Goal: Find specific page/section: Find specific page/section

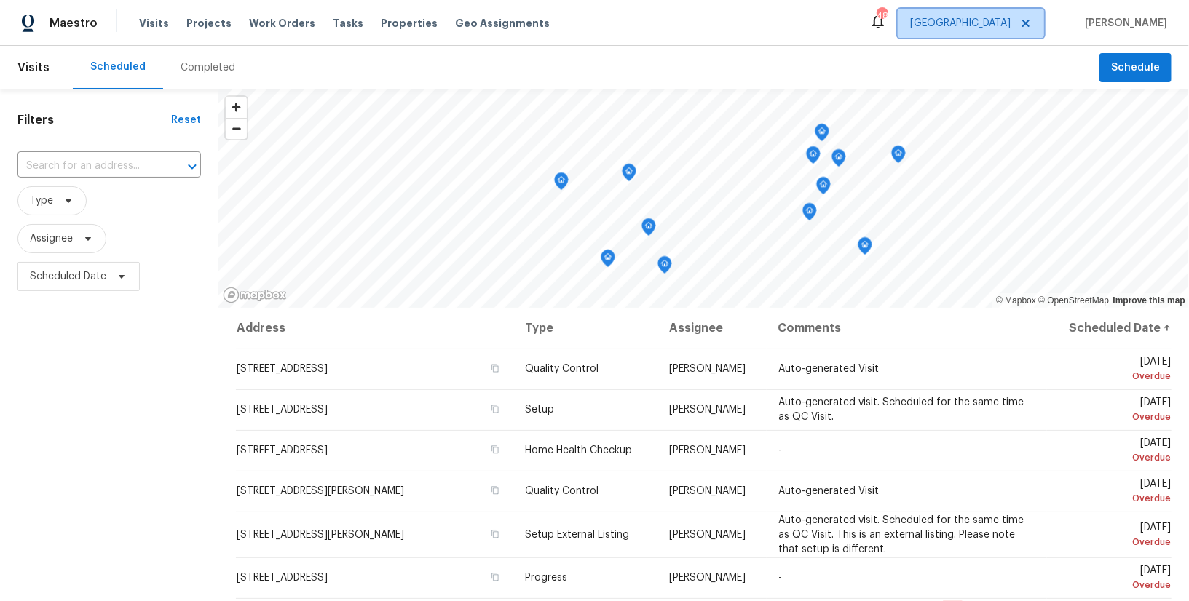
click at [1011, 23] on span "[GEOGRAPHIC_DATA]" at bounding box center [960, 23] width 100 height 15
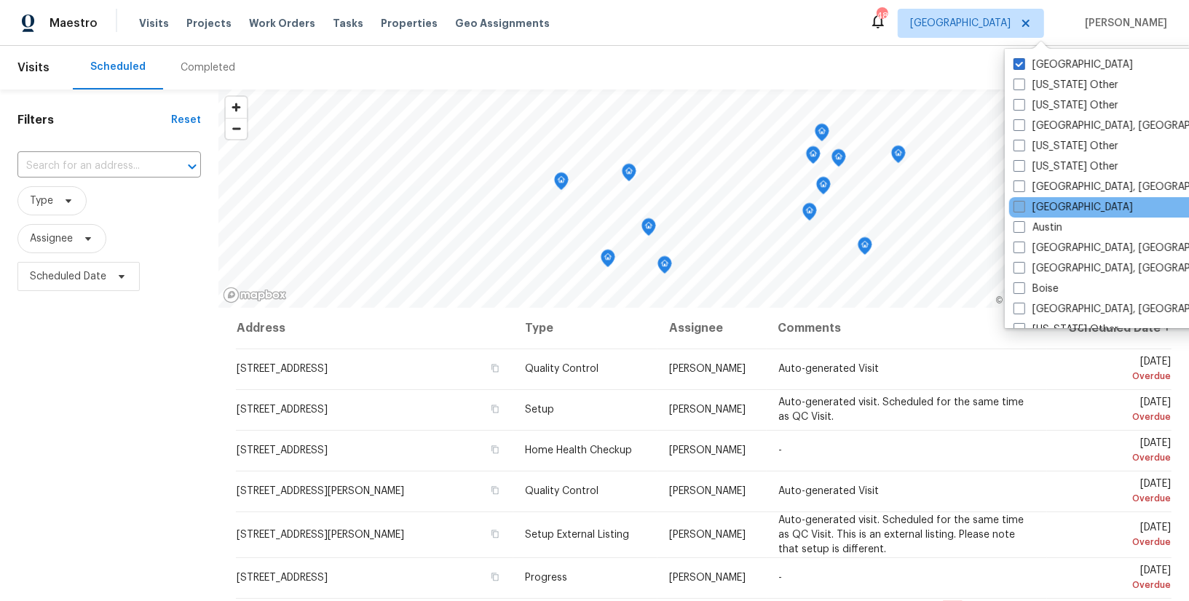
click at [1054, 200] on label "[GEOGRAPHIC_DATA]" at bounding box center [1073, 207] width 119 height 15
click at [1023, 200] on input "[GEOGRAPHIC_DATA]" at bounding box center [1018, 204] width 9 height 9
checkbox input "true"
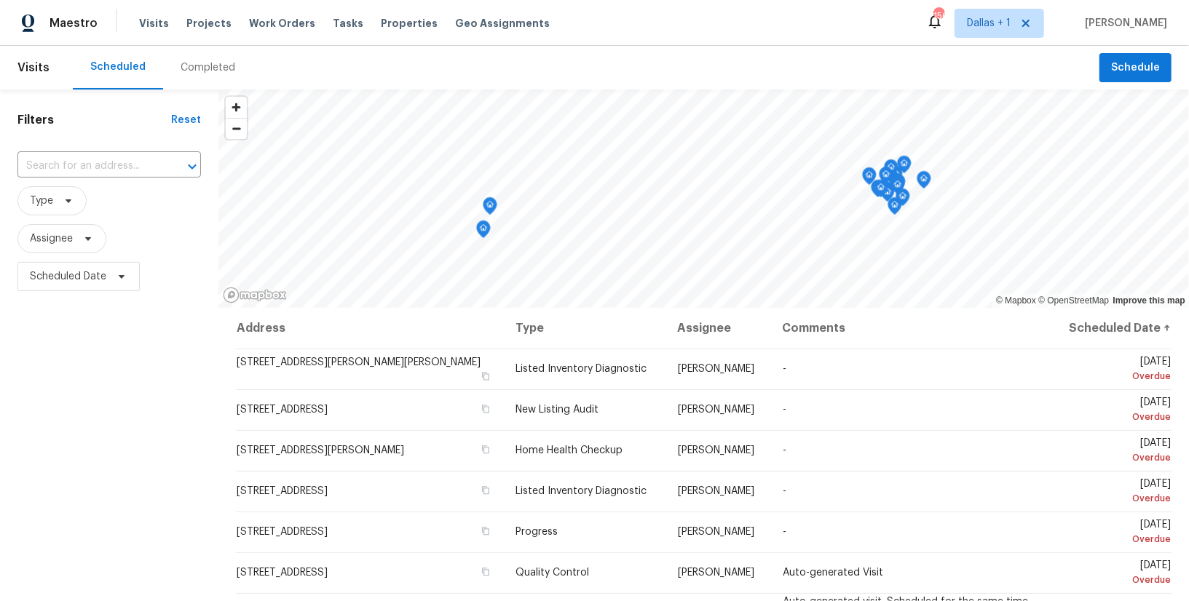
click at [224, 75] on div "Completed" at bounding box center [208, 68] width 90 height 44
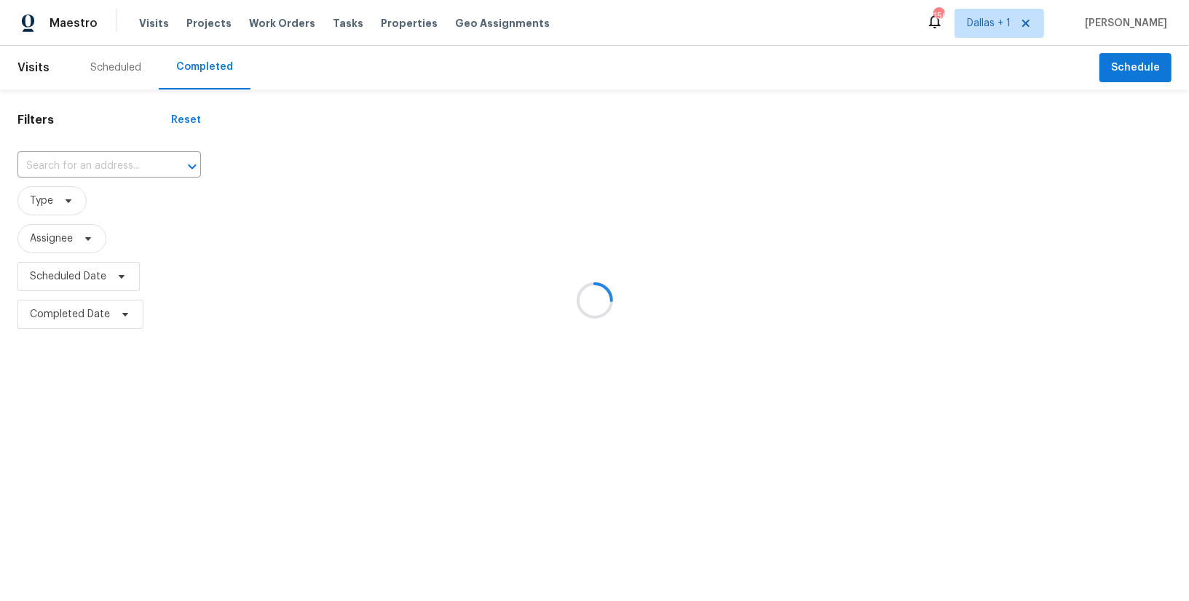
click at [70, 165] on div at bounding box center [594, 300] width 1189 height 601
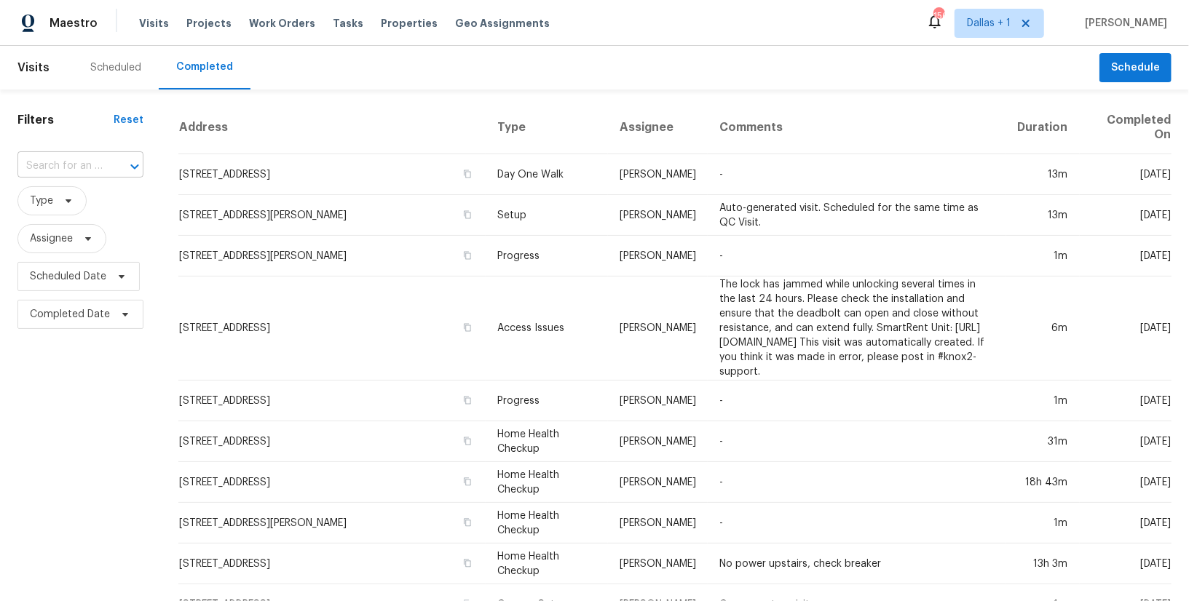
click at [85, 165] on input "text" at bounding box center [59, 166] width 85 height 23
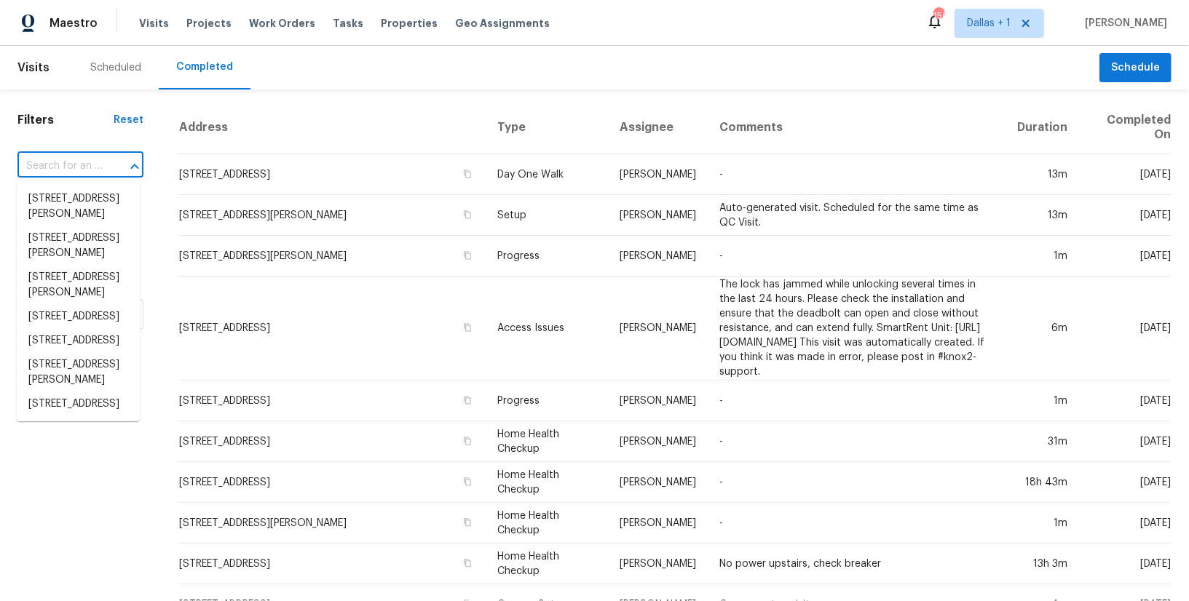
paste input "[STREET_ADDRESS][PERSON_NAME]"
type input "[STREET_ADDRESS][PERSON_NAME]"
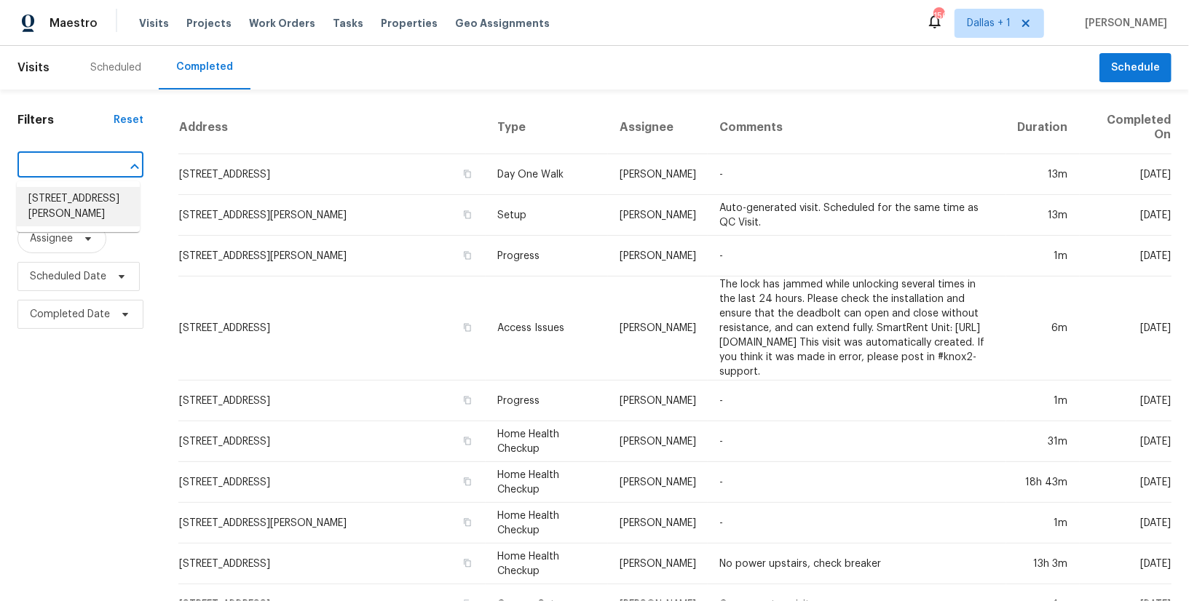
click at [76, 199] on li "[STREET_ADDRESS][PERSON_NAME]" at bounding box center [78, 206] width 123 height 39
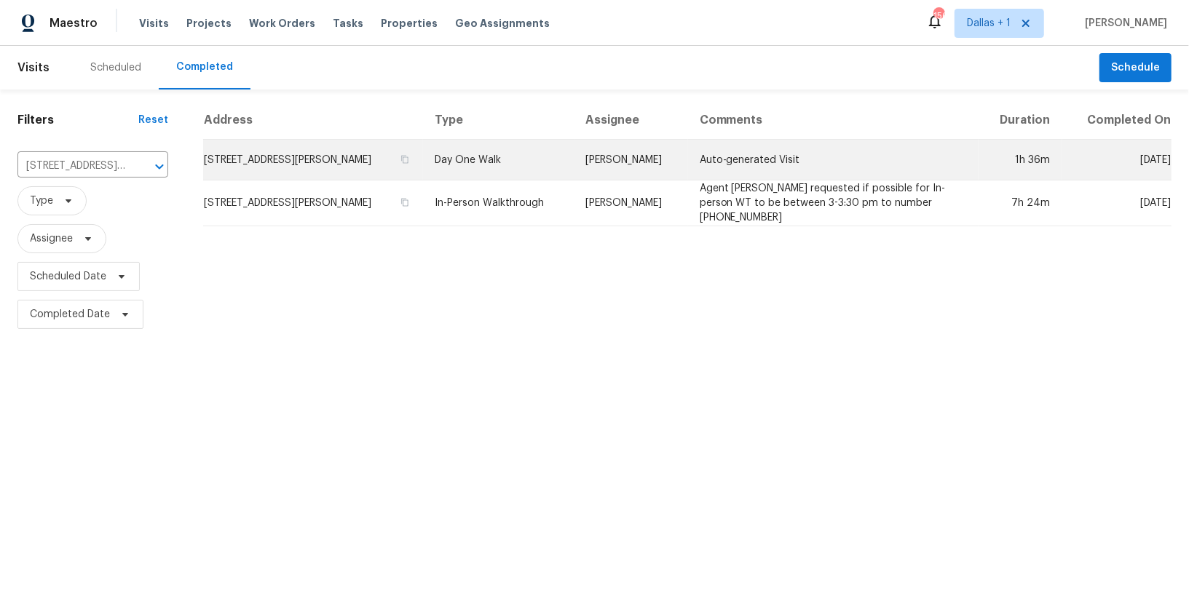
click at [467, 155] on td "Day One Walk" at bounding box center [498, 160] width 151 height 41
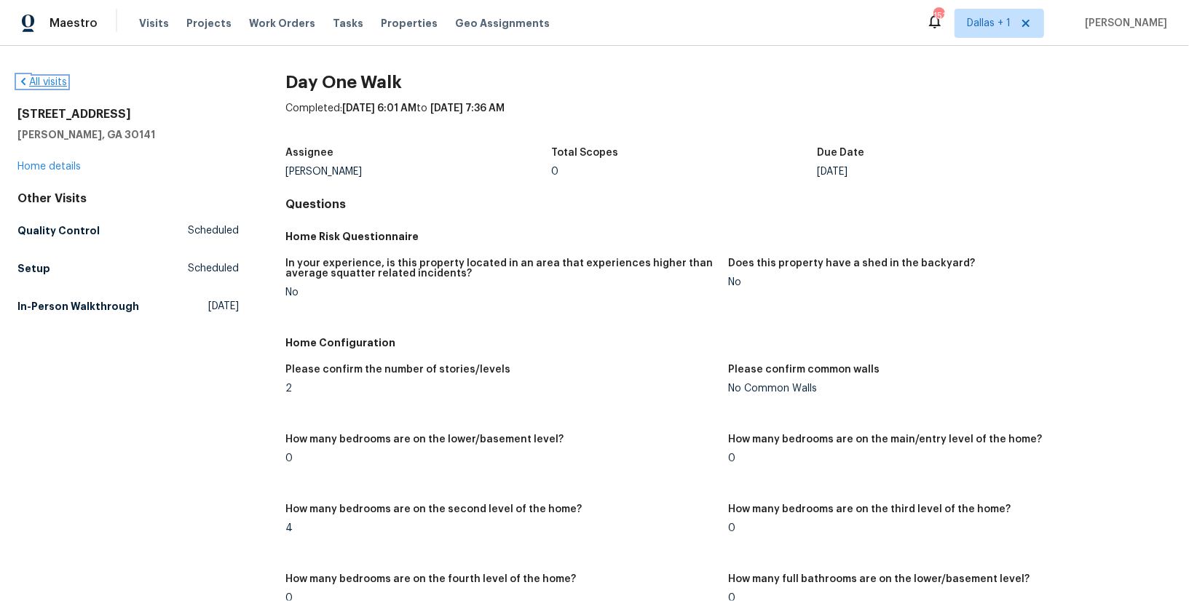
click at [21, 83] on icon at bounding box center [23, 82] width 12 height 12
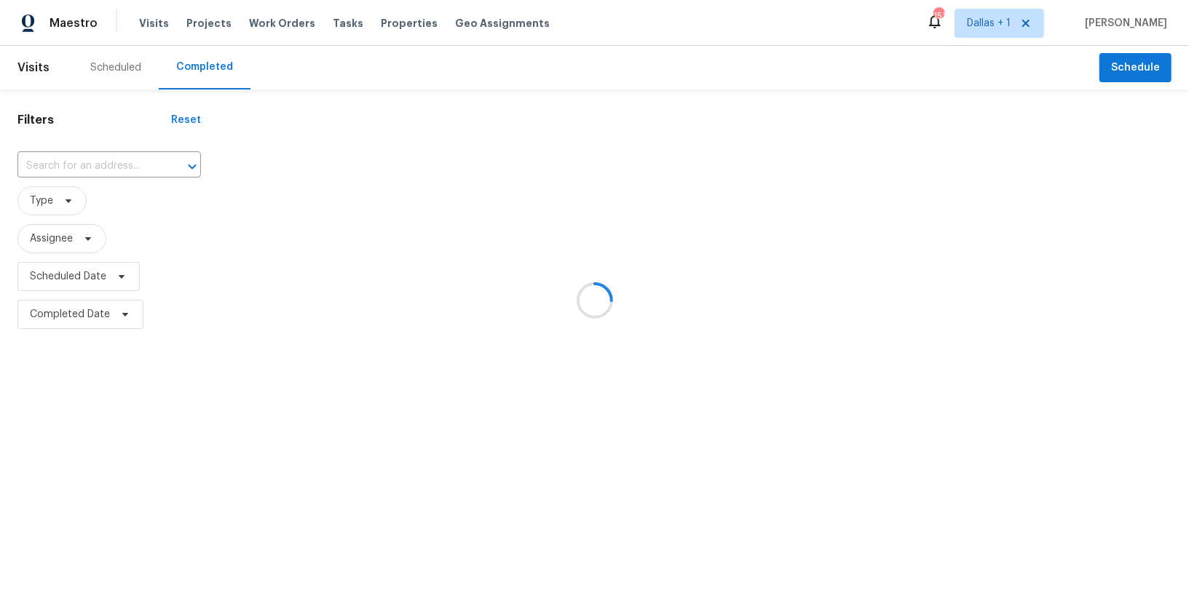
click at [100, 164] on div at bounding box center [594, 300] width 1189 height 601
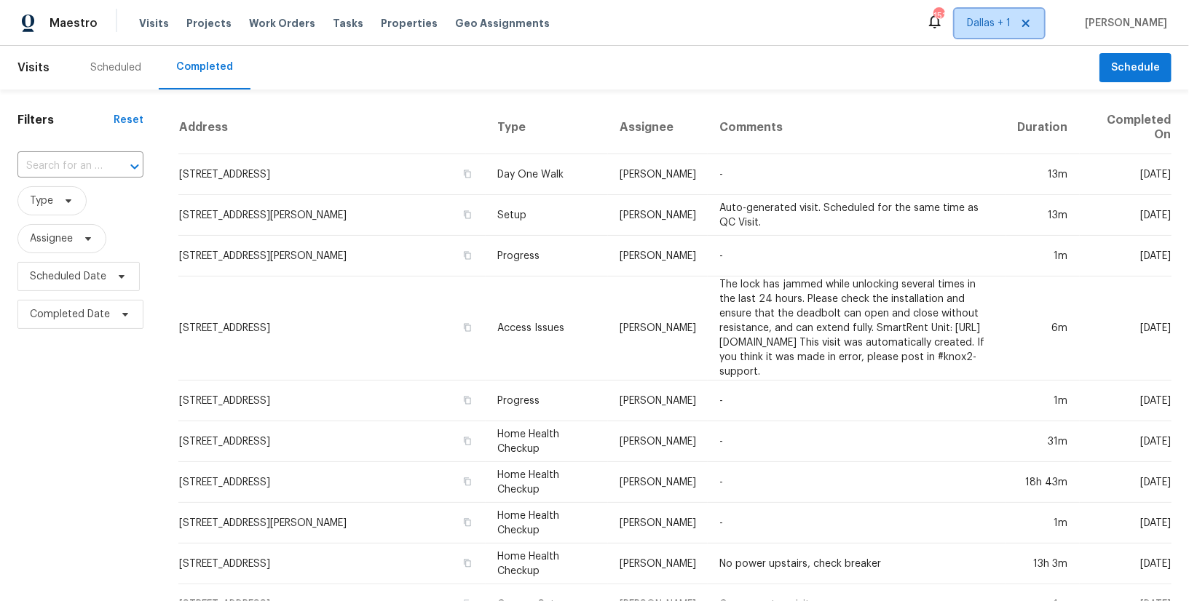
click at [1011, 27] on span "Dallas + 1" at bounding box center [989, 23] width 44 height 15
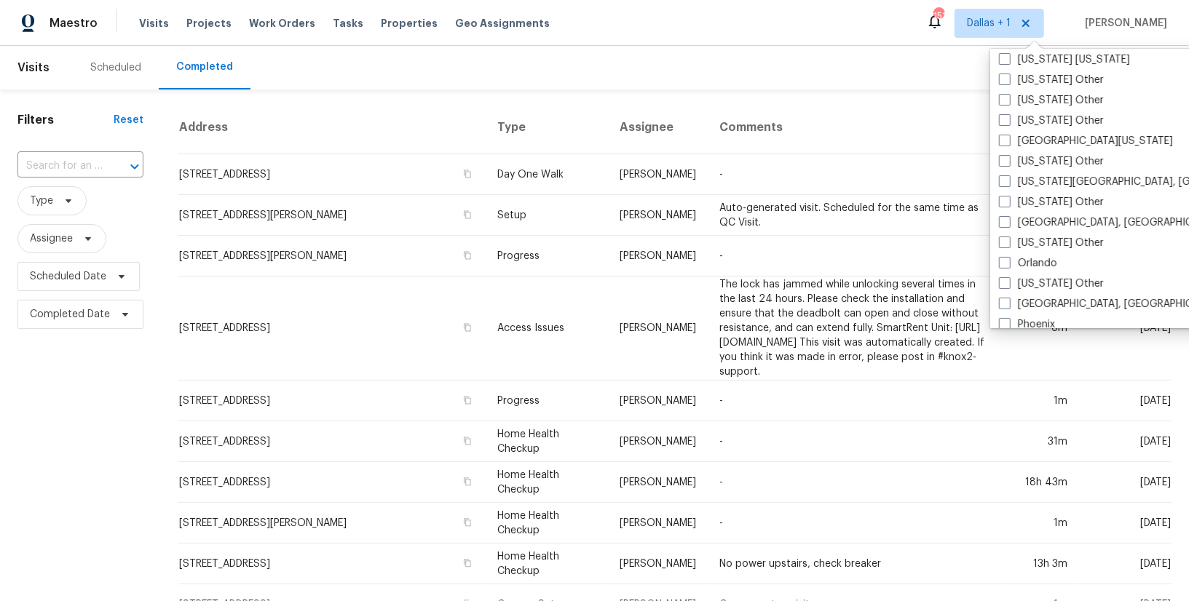
scroll to position [1544, 0]
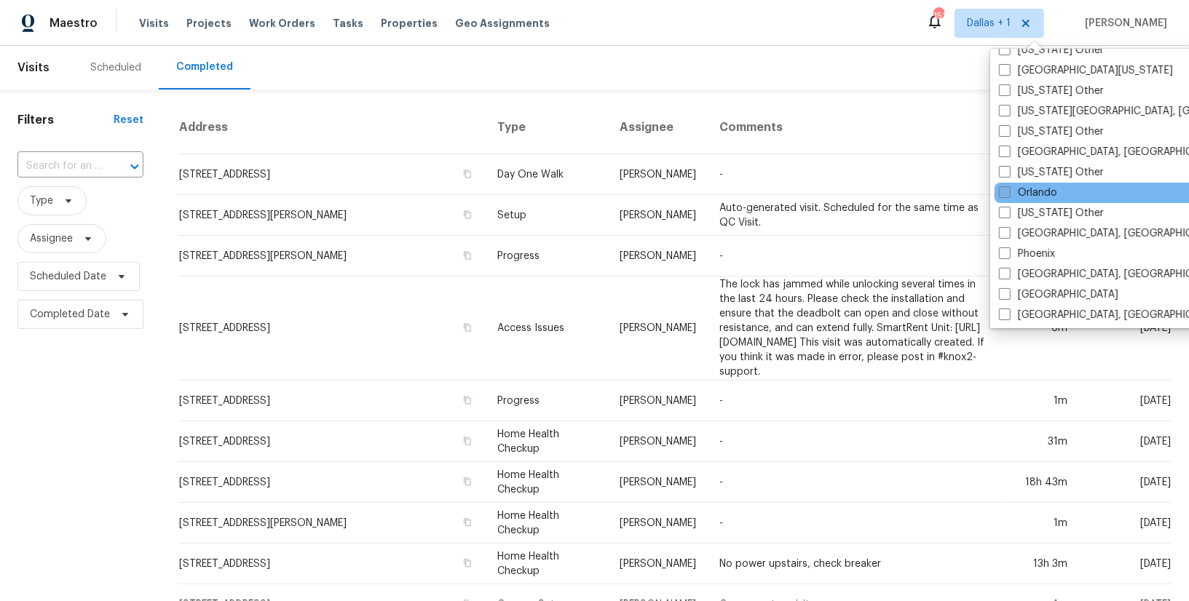
click at [1038, 191] on label "Orlando" at bounding box center [1028, 193] width 58 height 15
click at [1009, 191] on input "Orlando" at bounding box center [1003, 190] width 9 height 9
checkbox input "true"
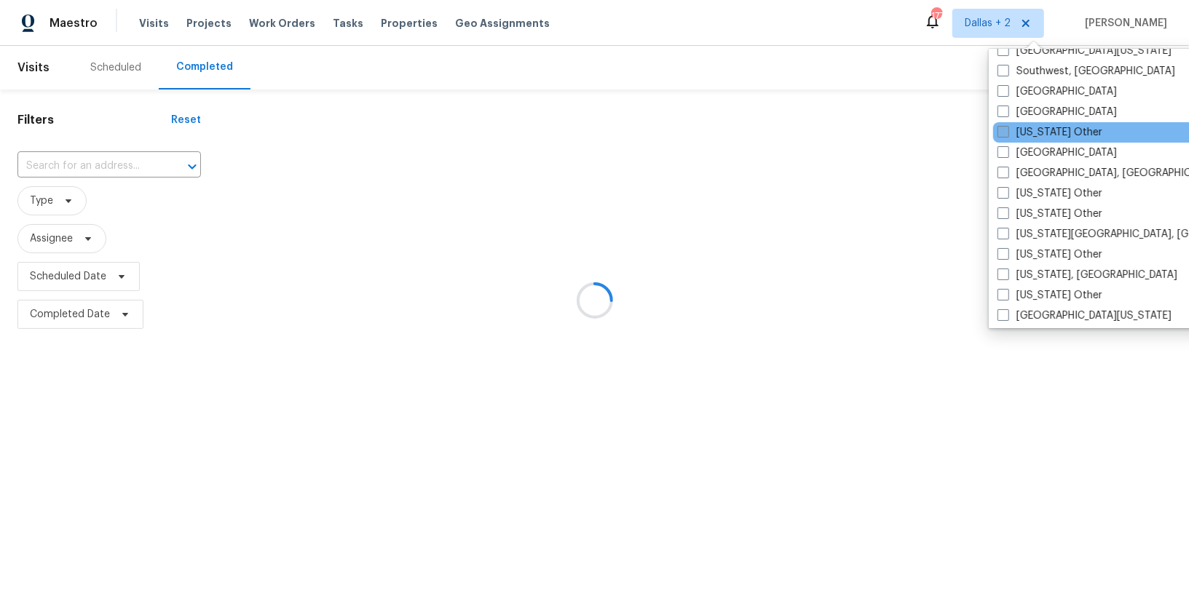
scroll to position [2108, 0]
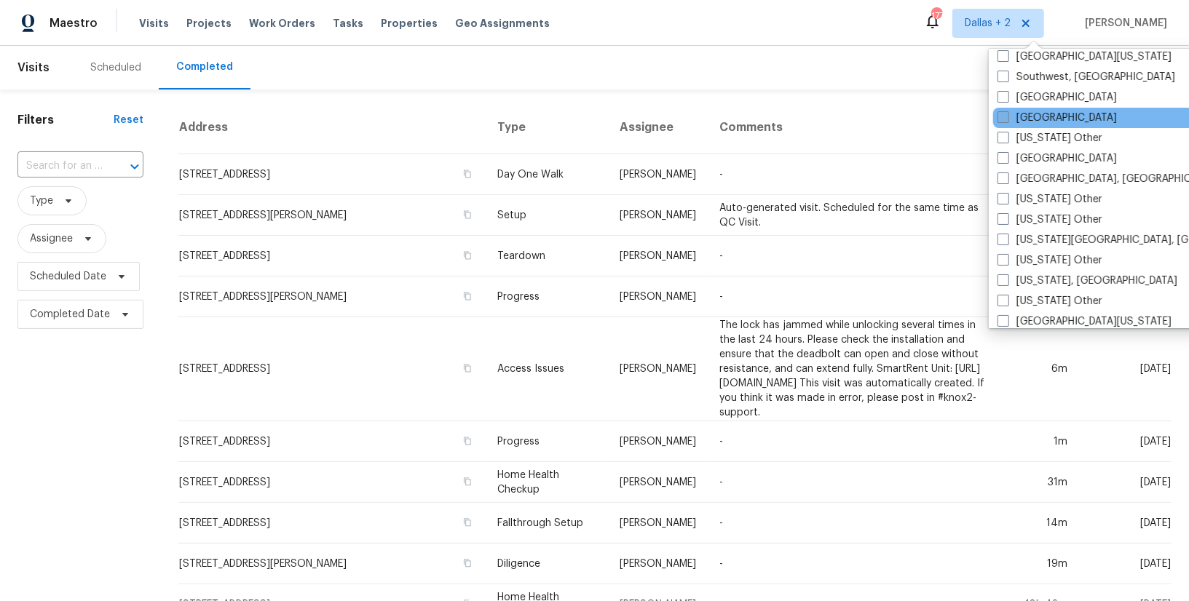
click at [1031, 111] on label "[GEOGRAPHIC_DATA]" at bounding box center [1057, 118] width 119 height 15
click at [1007, 111] on input "[GEOGRAPHIC_DATA]" at bounding box center [1002, 115] width 9 height 9
checkbox input "true"
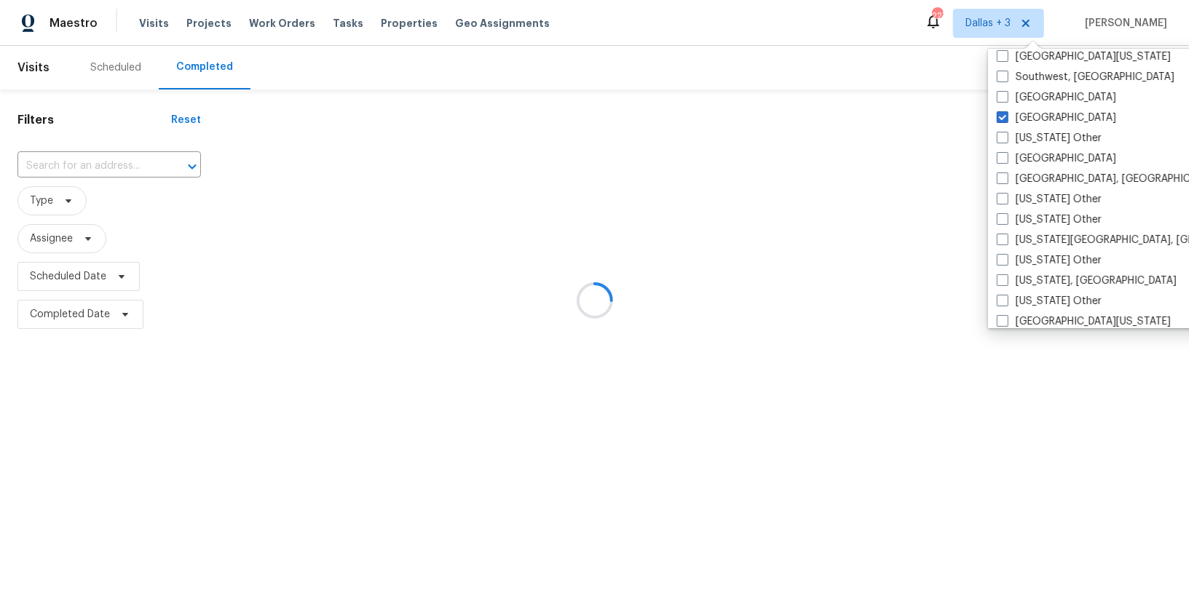
click at [84, 166] on div at bounding box center [594, 300] width 1189 height 601
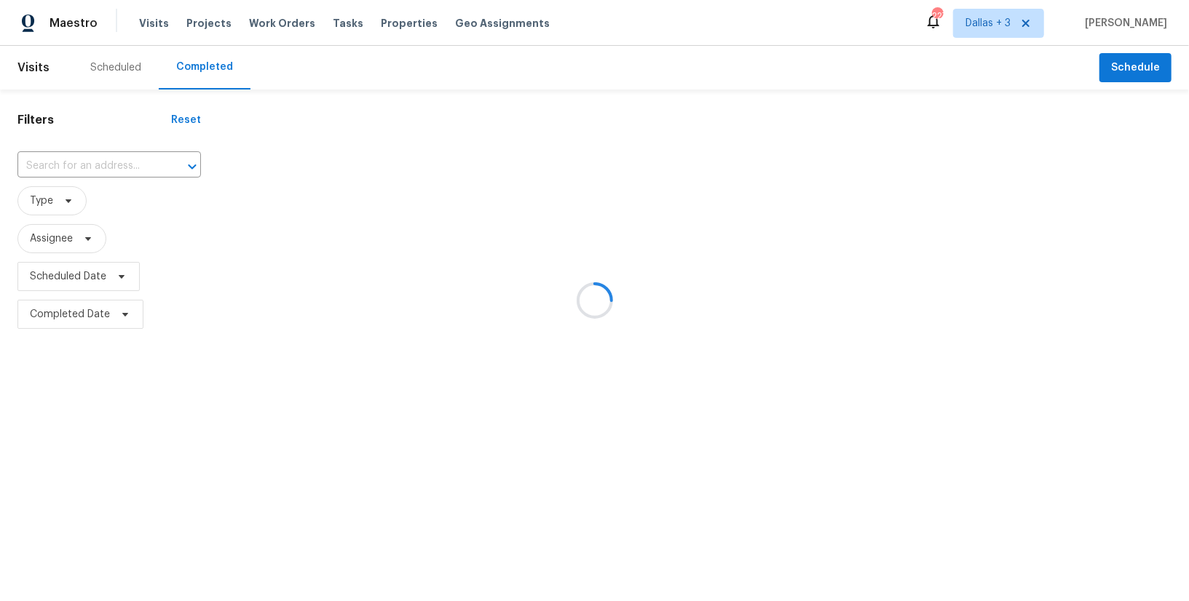
click at [84, 166] on div at bounding box center [594, 300] width 1189 height 601
click at [45, 165] on input "text" at bounding box center [88, 166] width 143 height 23
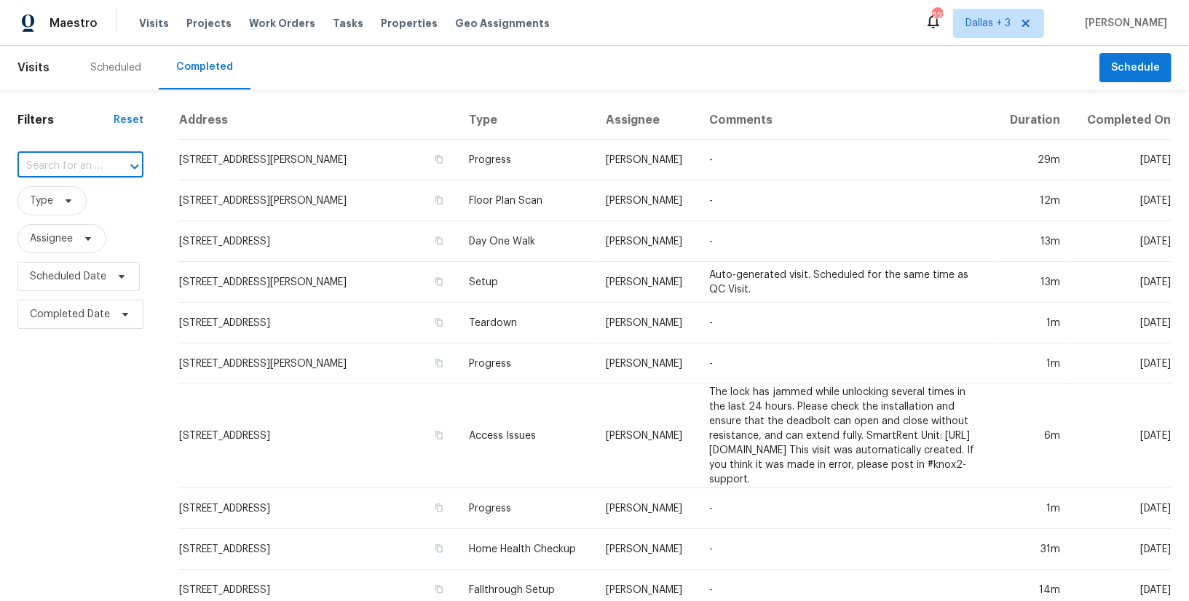
click at [45, 165] on input "text" at bounding box center [59, 166] width 85 height 23
paste input "[STREET_ADDRESS]"
type input "[STREET_ADDRESS]"
click at [68, 206] on li "[STREET_ADDRESS]" at bounding box center [78, 199] width 123 height 24
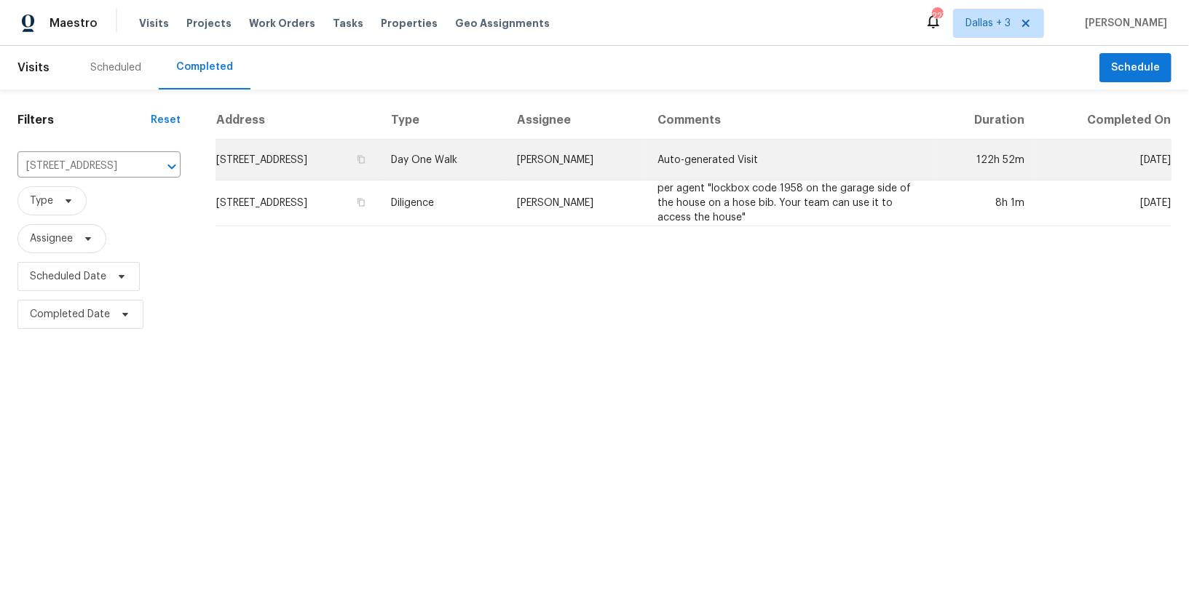
click at [505, 151] on td "Day One Walk" at bounding box center [442, 160] width 126 height 41
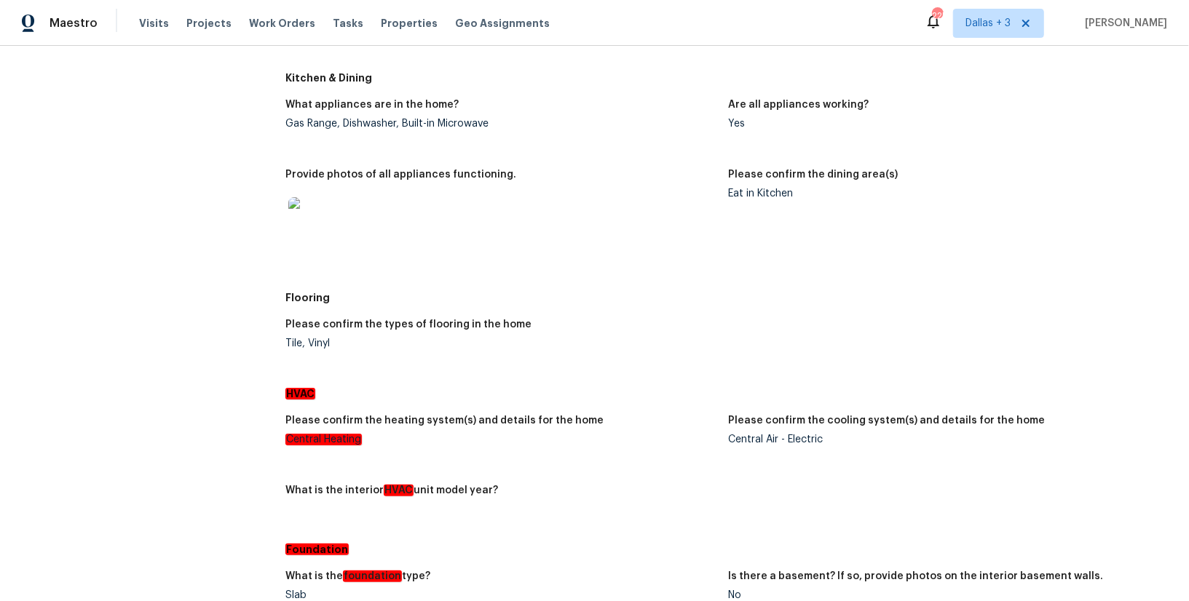
scroll to position [1585, 0]
